Goal: Task Accomplishment & Management: Use online tool/utility

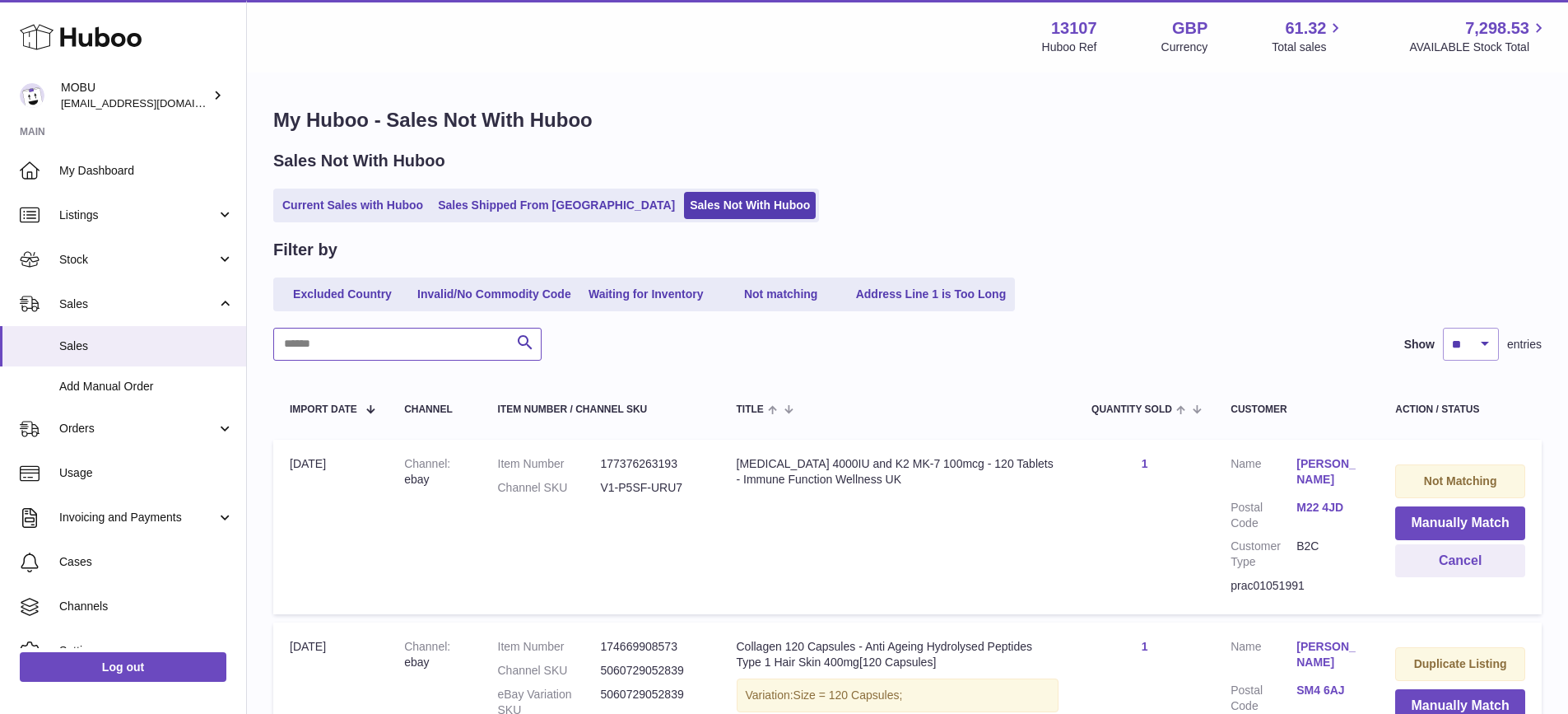
click at [406, 351] on input "text" at bounding box center [406, 344] width 268 height 33
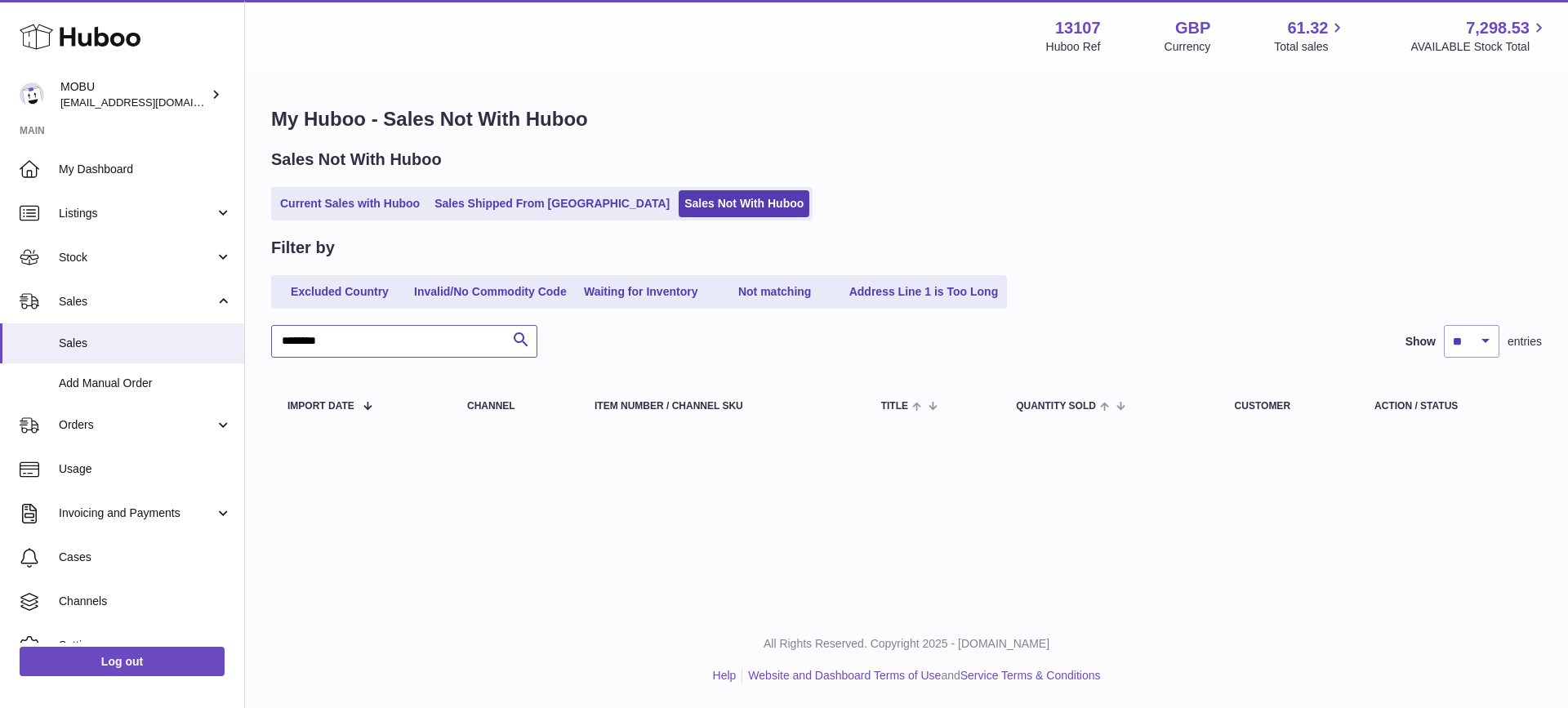
type input "********"
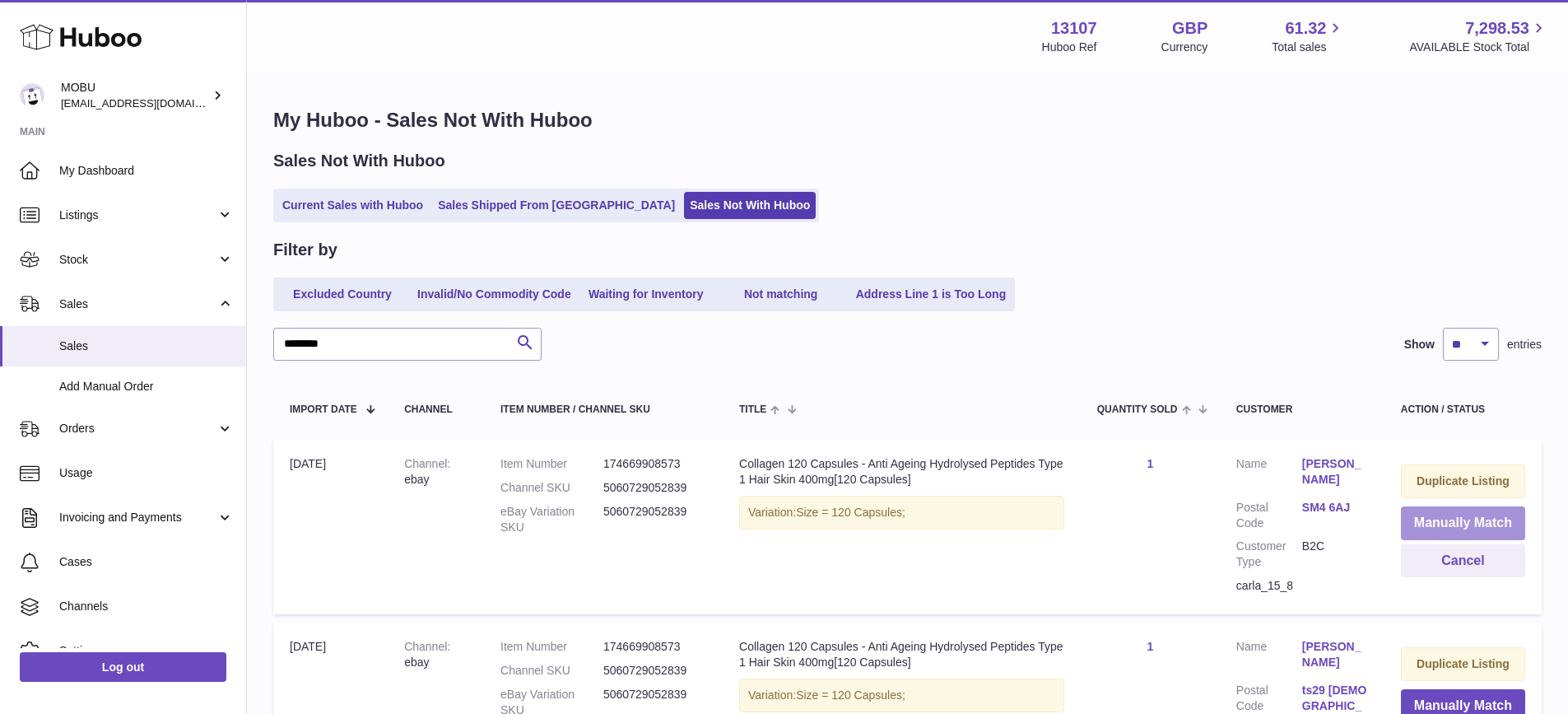
click at [1463, 513] on button "Manually Match" at bounding box center [1462, 523] width 124 height 34
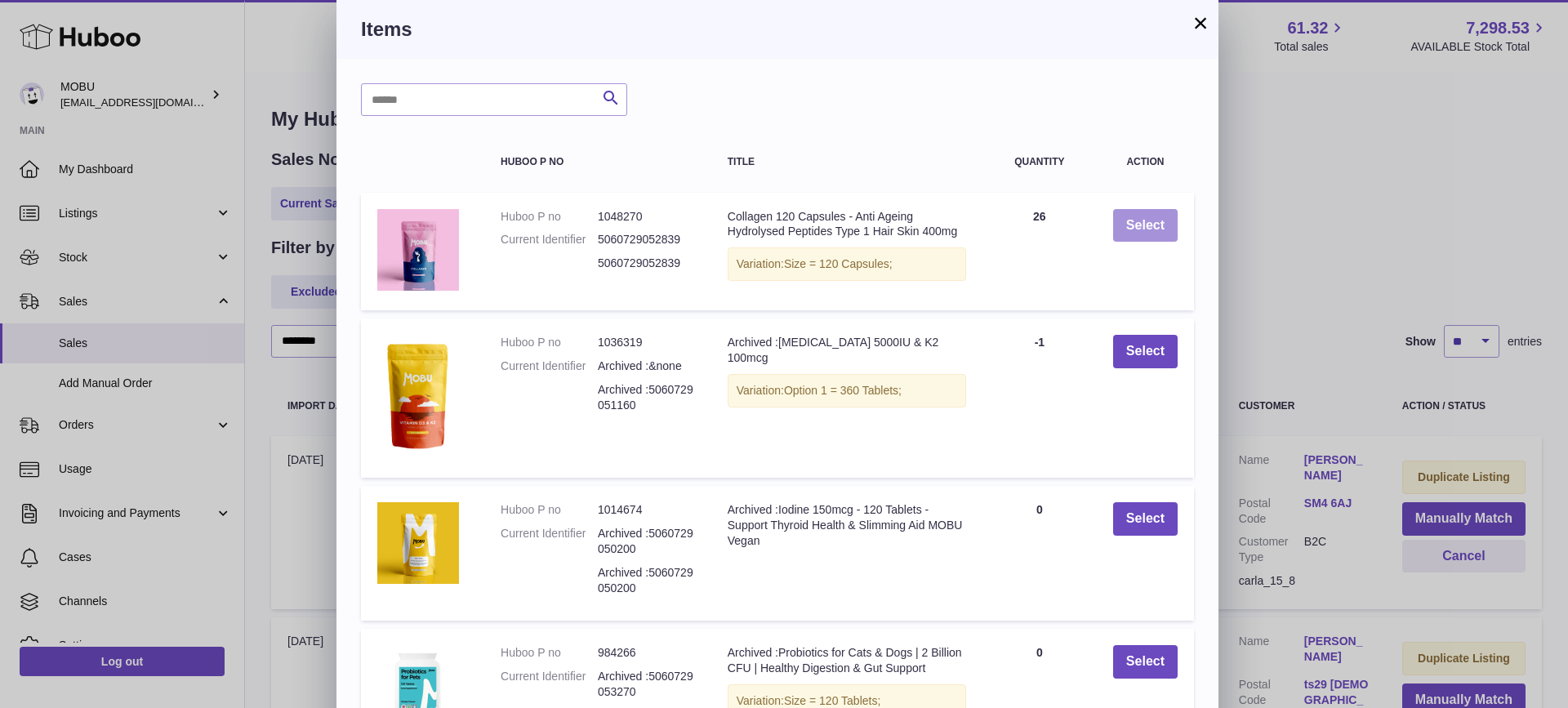
click at [1151, 236] on button "Select" at bounding box center [1146, 225] width 65 height 33
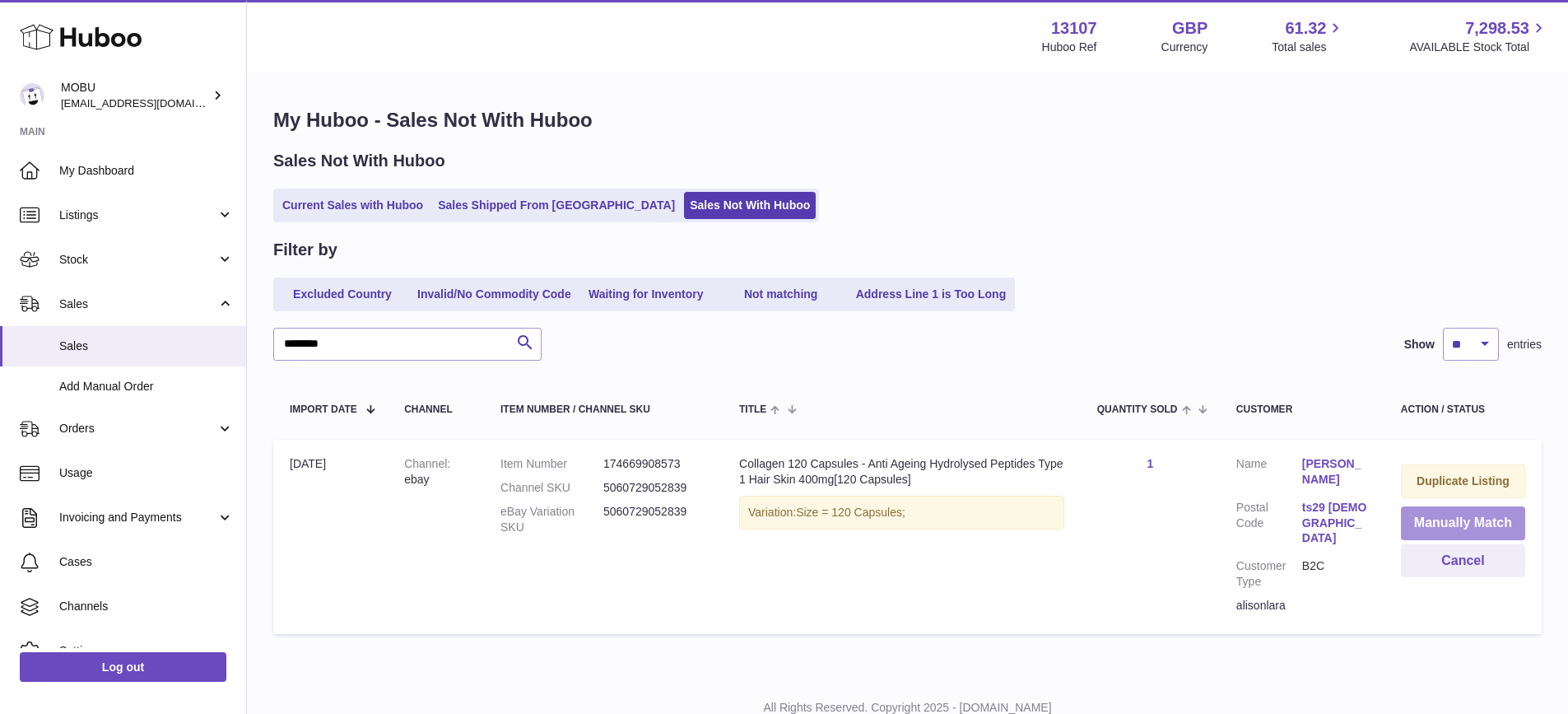
click at [1440, 520] on button "Manually Match" at bounding box center [1462, 523] width 124 height 34
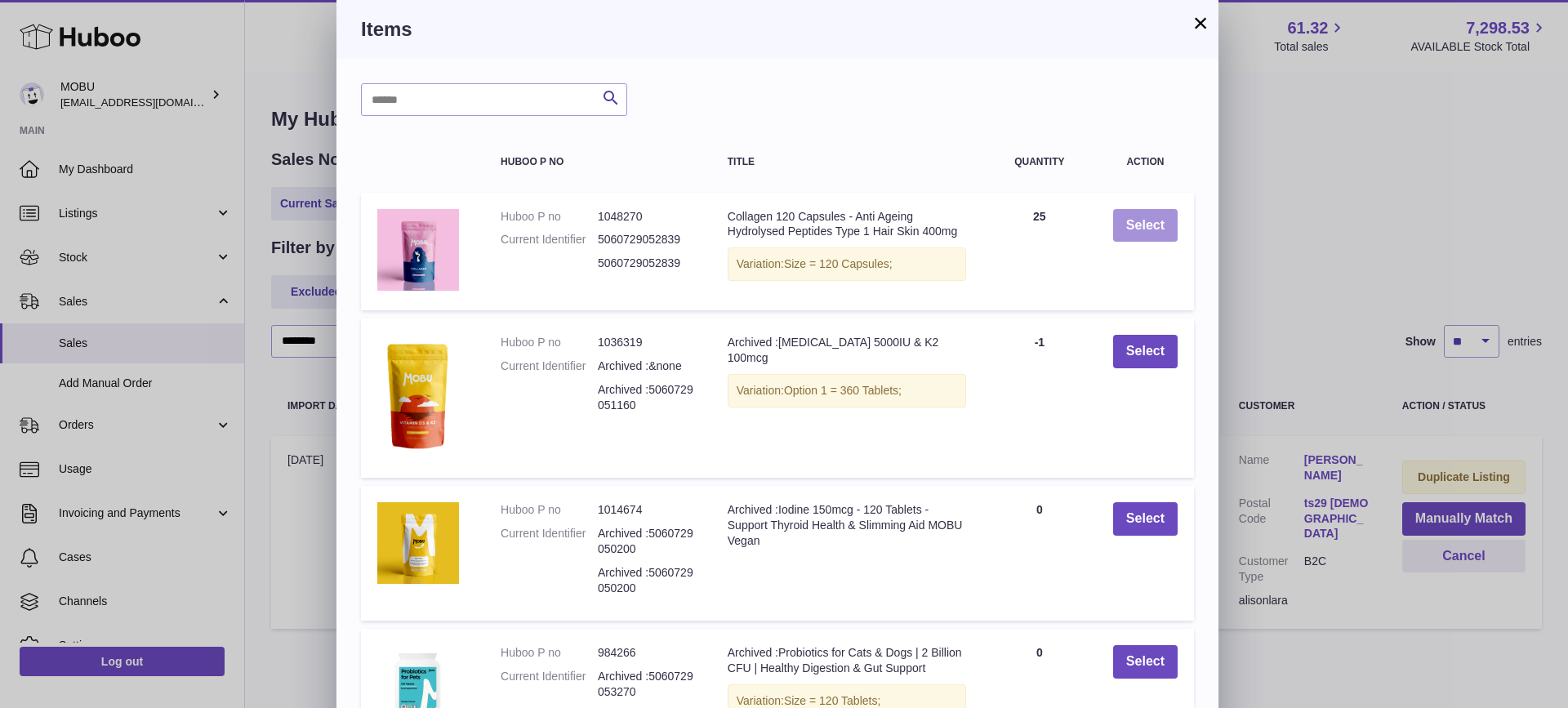
drag, startPoint x: 1113, startPoint y: 215, endPoint x: 1123, endPoint y: 221, distance: 11.7
click at [1114, 215] on button "Select" at bounding box center [1146, 225] width 65 height 33
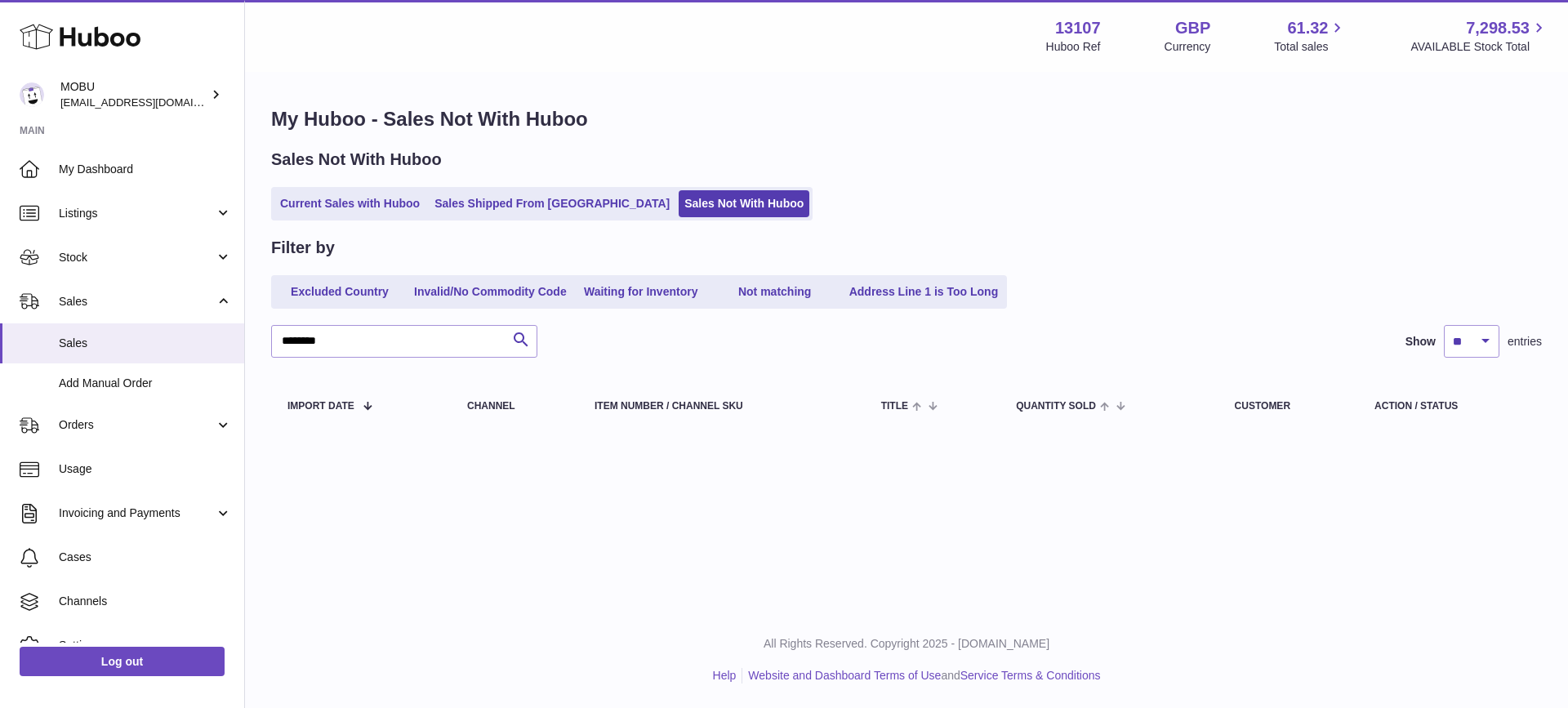
drag, startPoint x: 992, startPoint y: 479, endPoint x: 973, endPoint y: 471, distance: 20.6
click at [988, 476] on div "Menu Huboo 13107 Huboo Ref GBP Currency 61.32 Total sales 7,298.53 AVAILABLE St…" at bounding box center [906, 306] width 1323 height 612
click at [356, 211] on link "Current Sales with Huboo" at bounding box center [350, 204] width 152 height 27
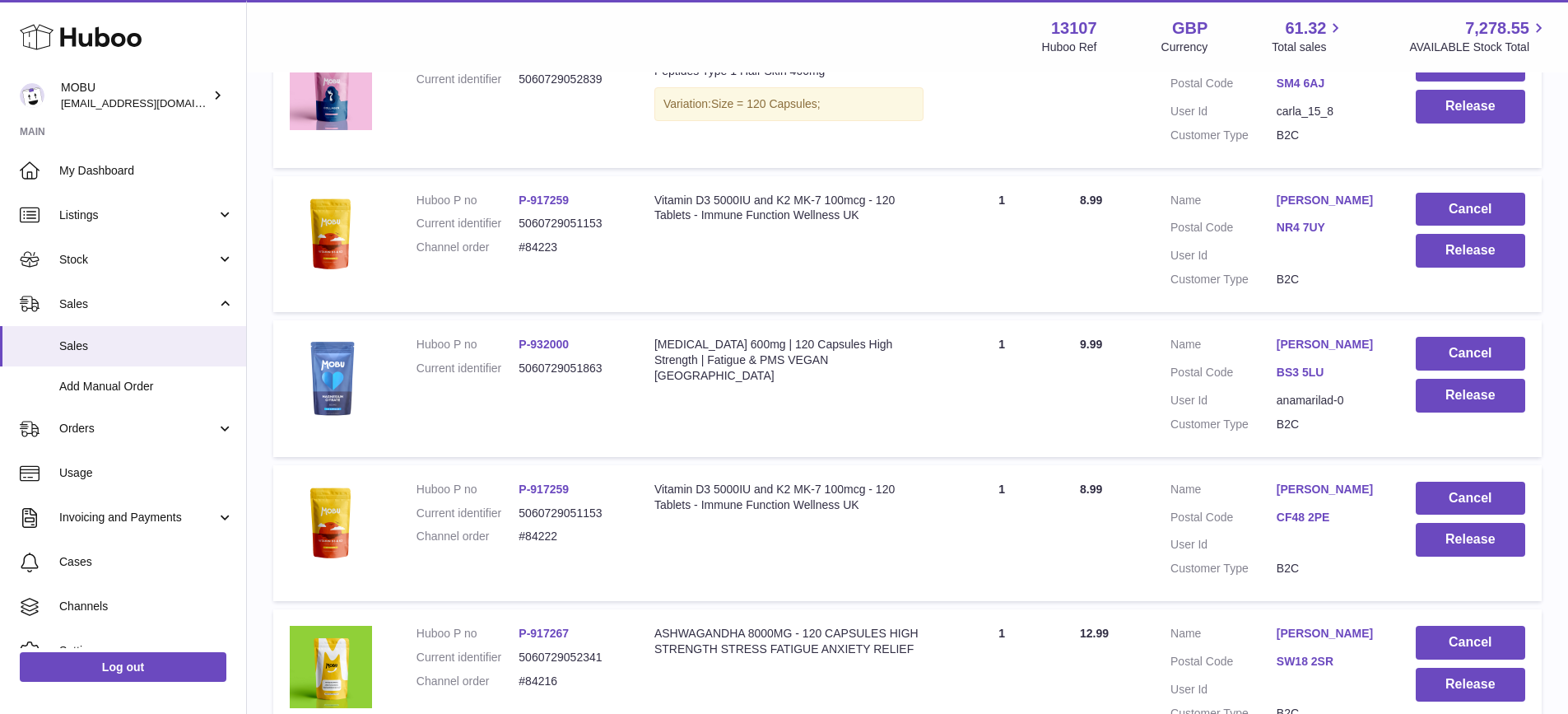
scroll to position [625, 0]
